Goal: Task Accomplishment & Management: Use online tool/utility

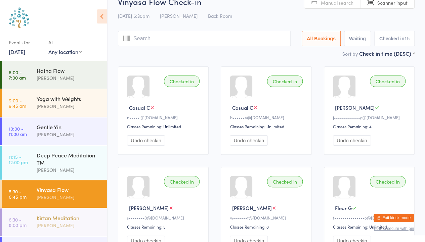
scroll to position [23, 0]
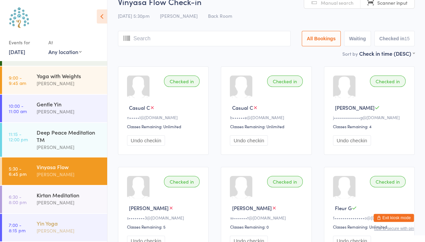
click at [48, 227] on div "Yin Yoga" at bounding box center [69, 223] width 65 height 7
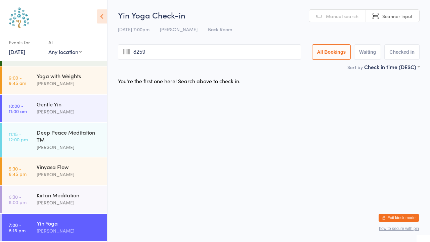
type input "8259"
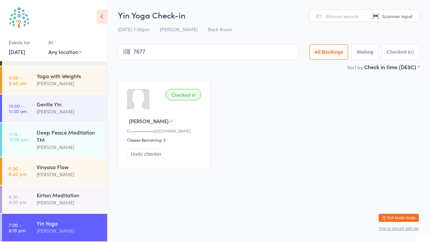
type input "7677"
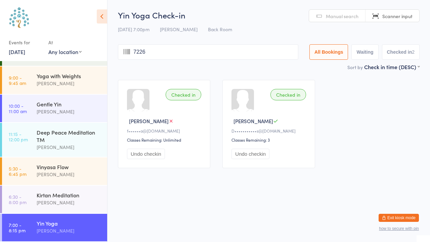
type input "7226"
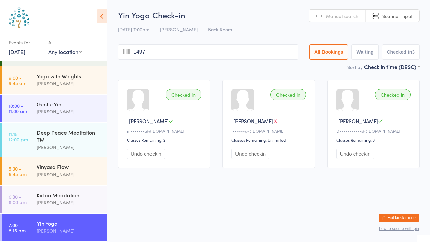
type input "1497"
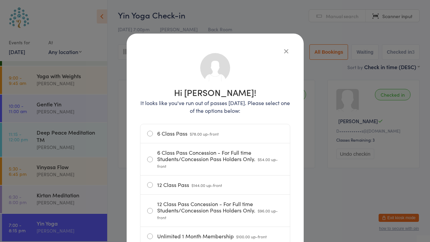
click at [284, 54] on icon "button" at bounding box center [286, 50] width 7 height 7
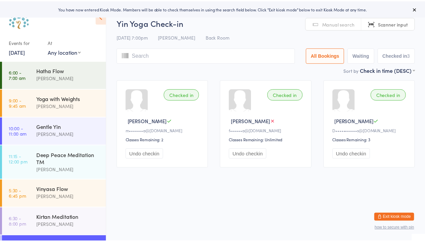
scroll to position [23, 0]
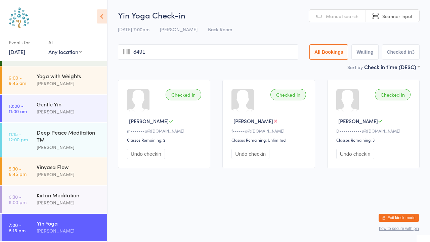
type input "8491"
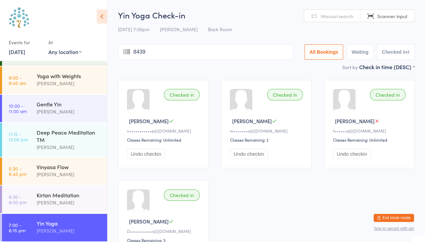
type input "8439"
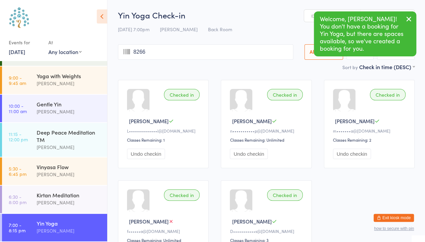
type input "8266"
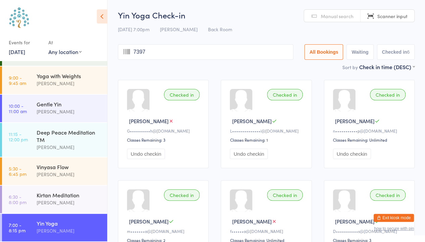
type input "7397"
type input "8403"
type input "8040"
click at [345, 12] on link "Manual search" at bounding box center [332, 16] width 56 height 13
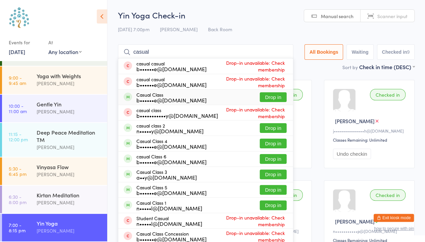
type input "casual"
click at [269, 97] on button "Drop in" at bounding box center [273, 97] width 27 height 10
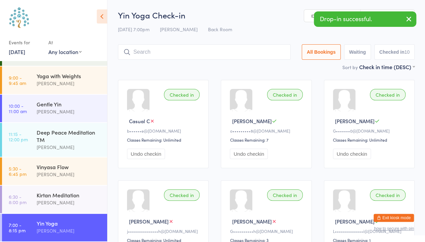
click at [411, 20] on icon "button" at bounding box center [409, 19] width 8 height 8
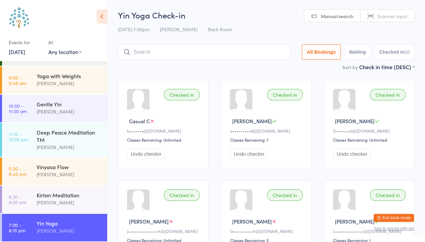
click at [403, 16] on span "Scanner input" at bounding box center [392, 16] width 30 height 7
type input "8260"
